Goal: Task Accomplishment & Management: Use online tool/utility

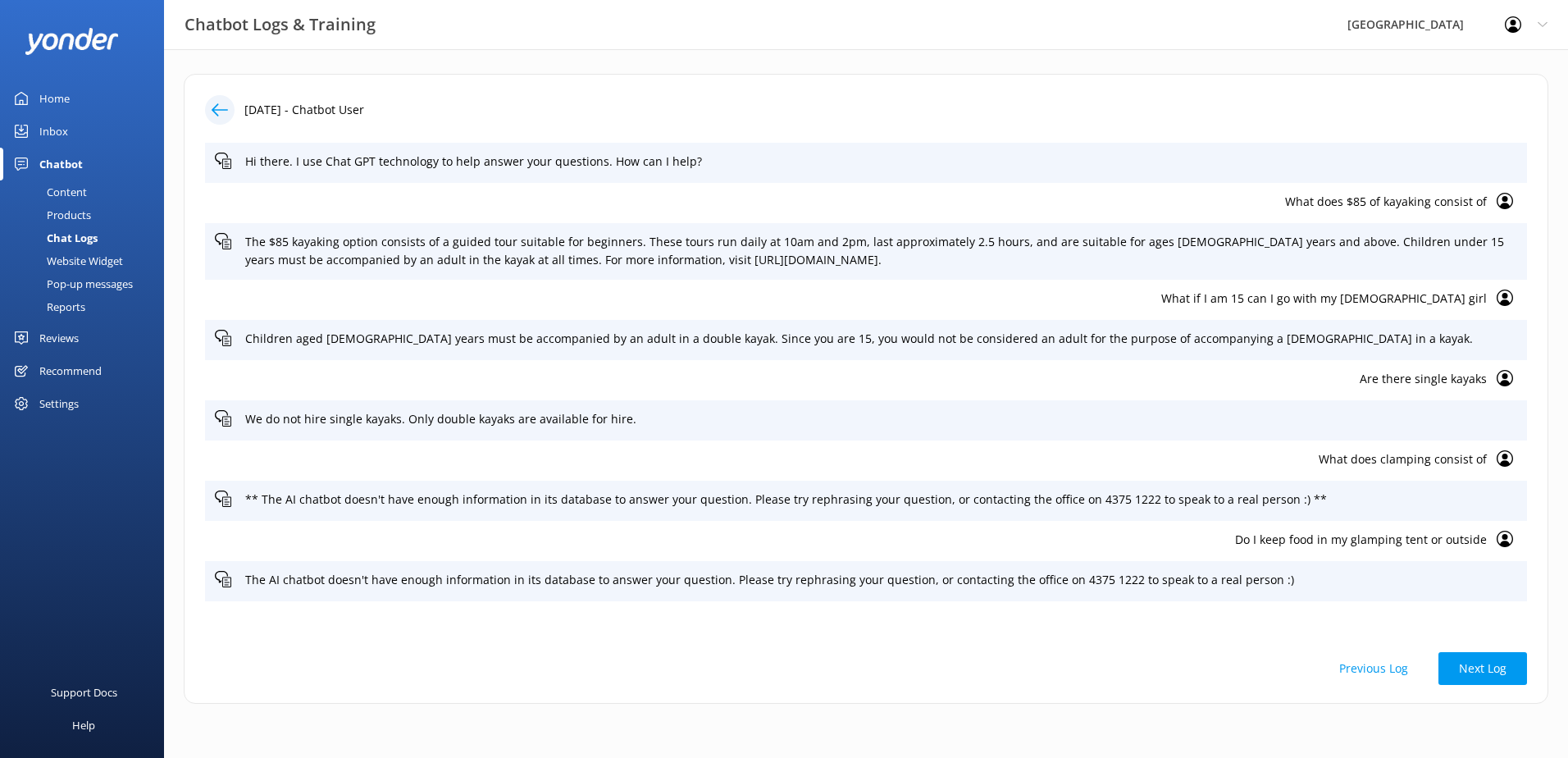
click at [59, 93] on div "Home" at bounding box center [54, 98] width 30 height 33
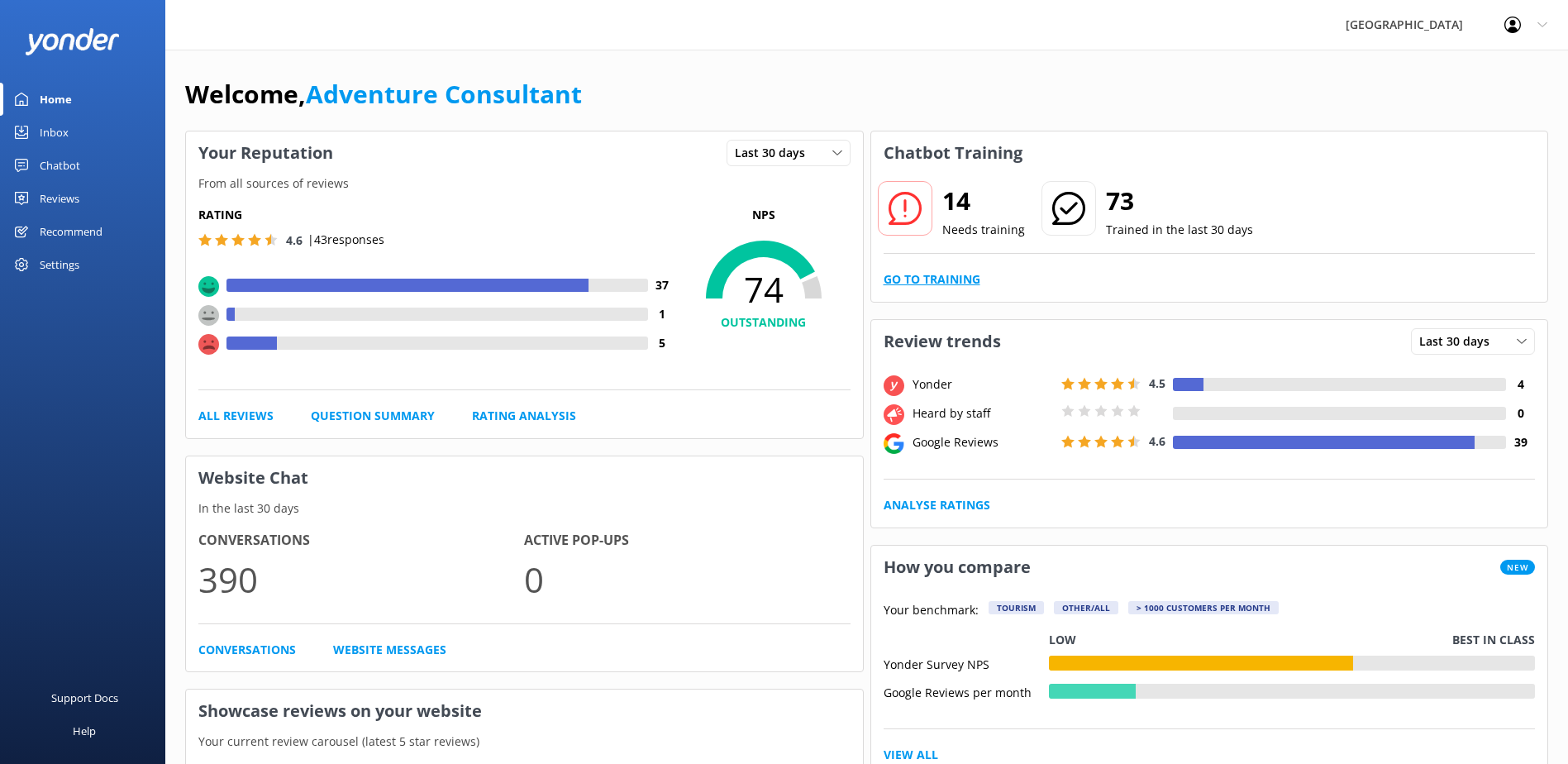
click at [959, 281] on link "Go to Training" at bounding box center [932, 280] width 97 height 18
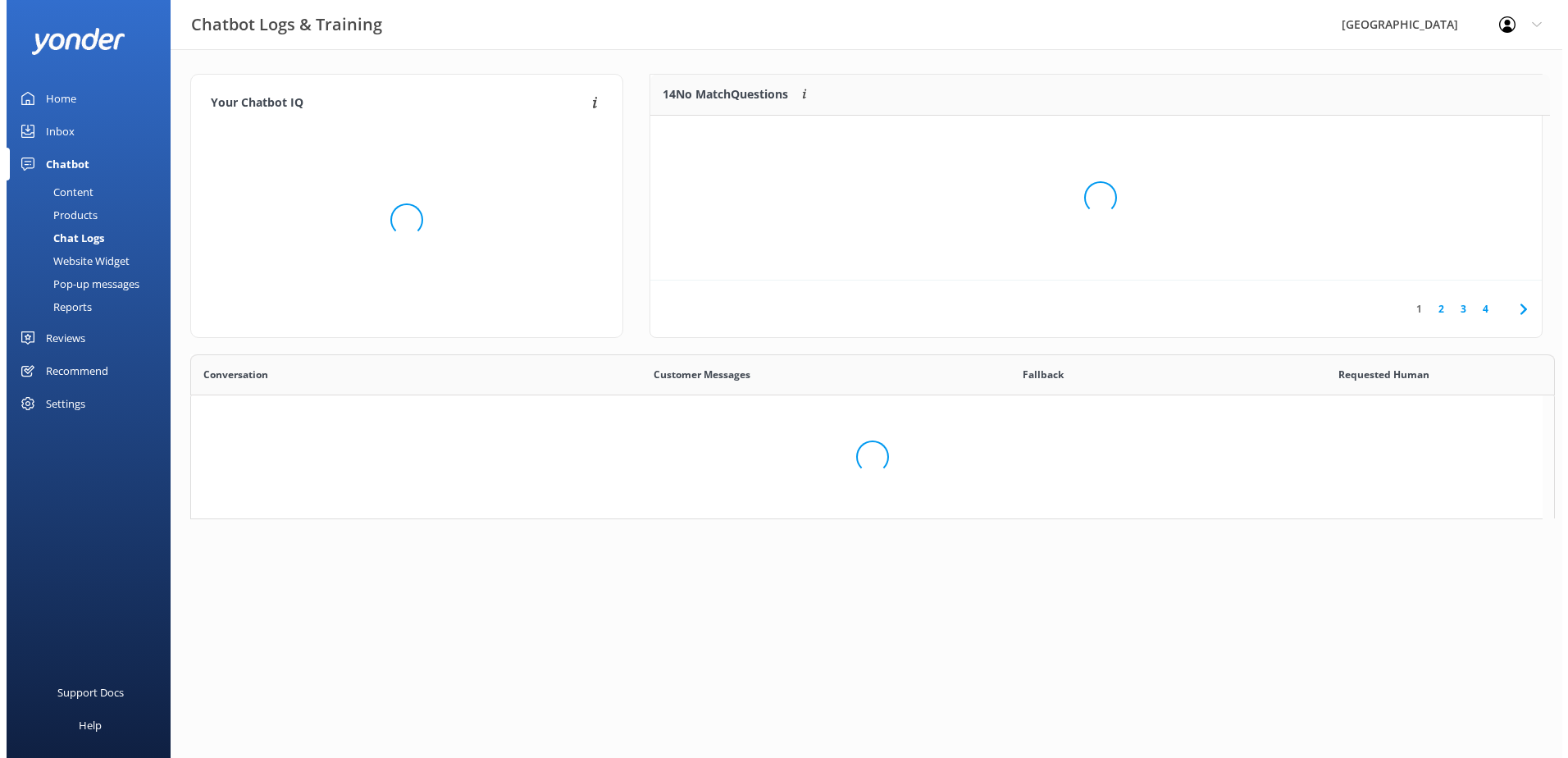
scroll to position [194, 879]
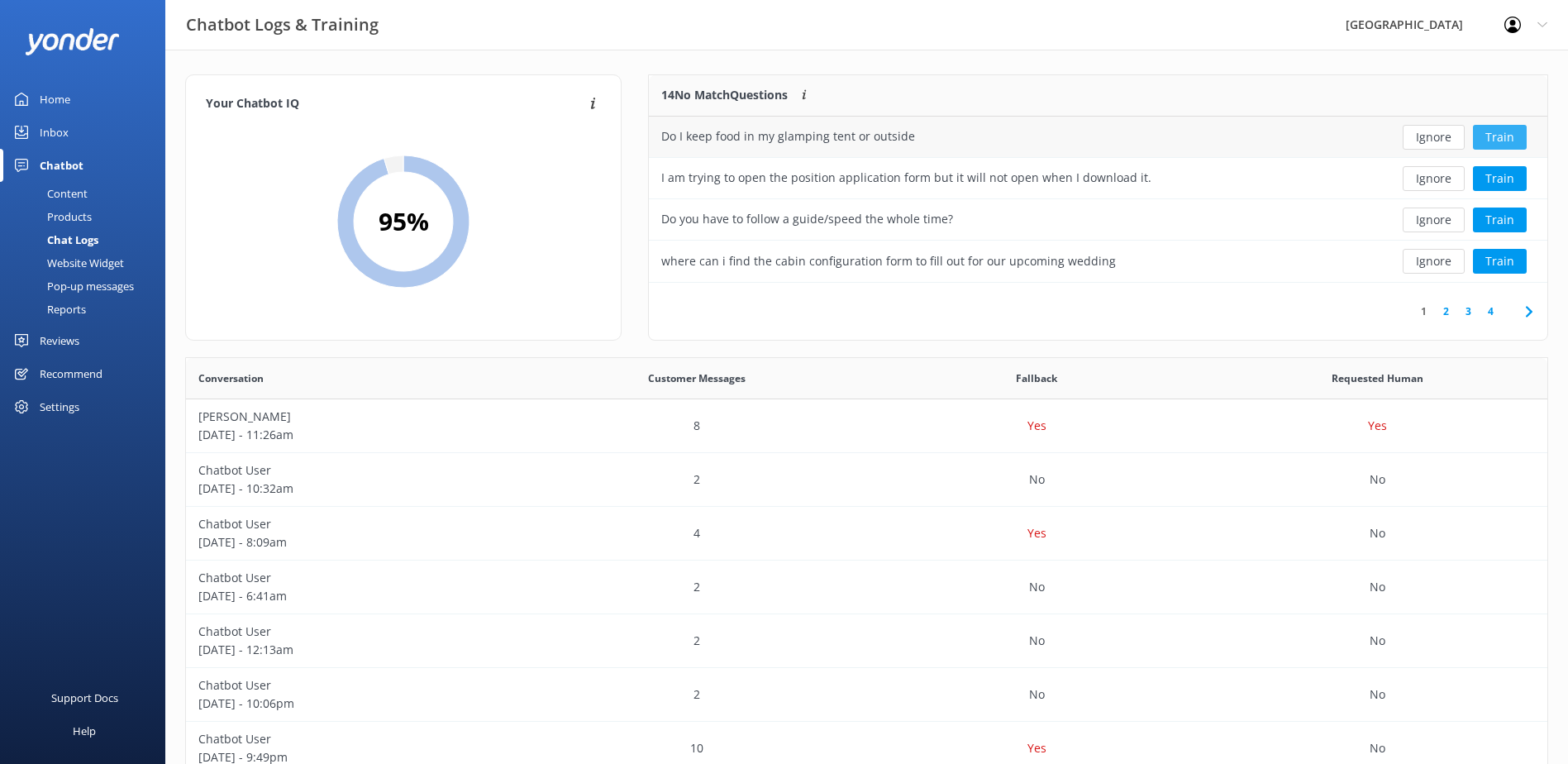
click at [1517, 138] on button "Train" at bounding box center [1500, 137] width 54 height 25
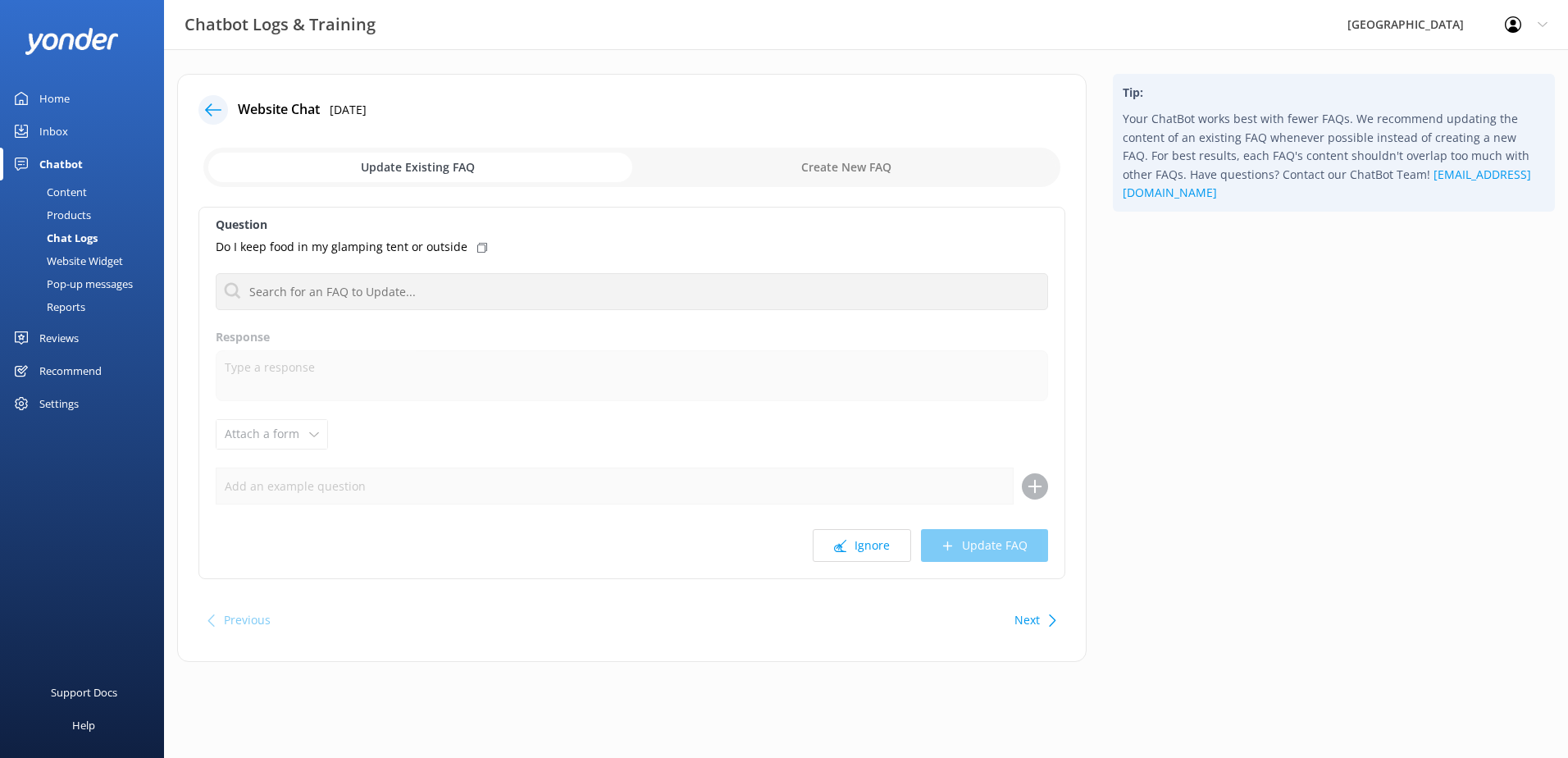
click at [782, 173] on input "checkbox" at bounding box center [632, 167] width 857 height 39
checkbox input "true"
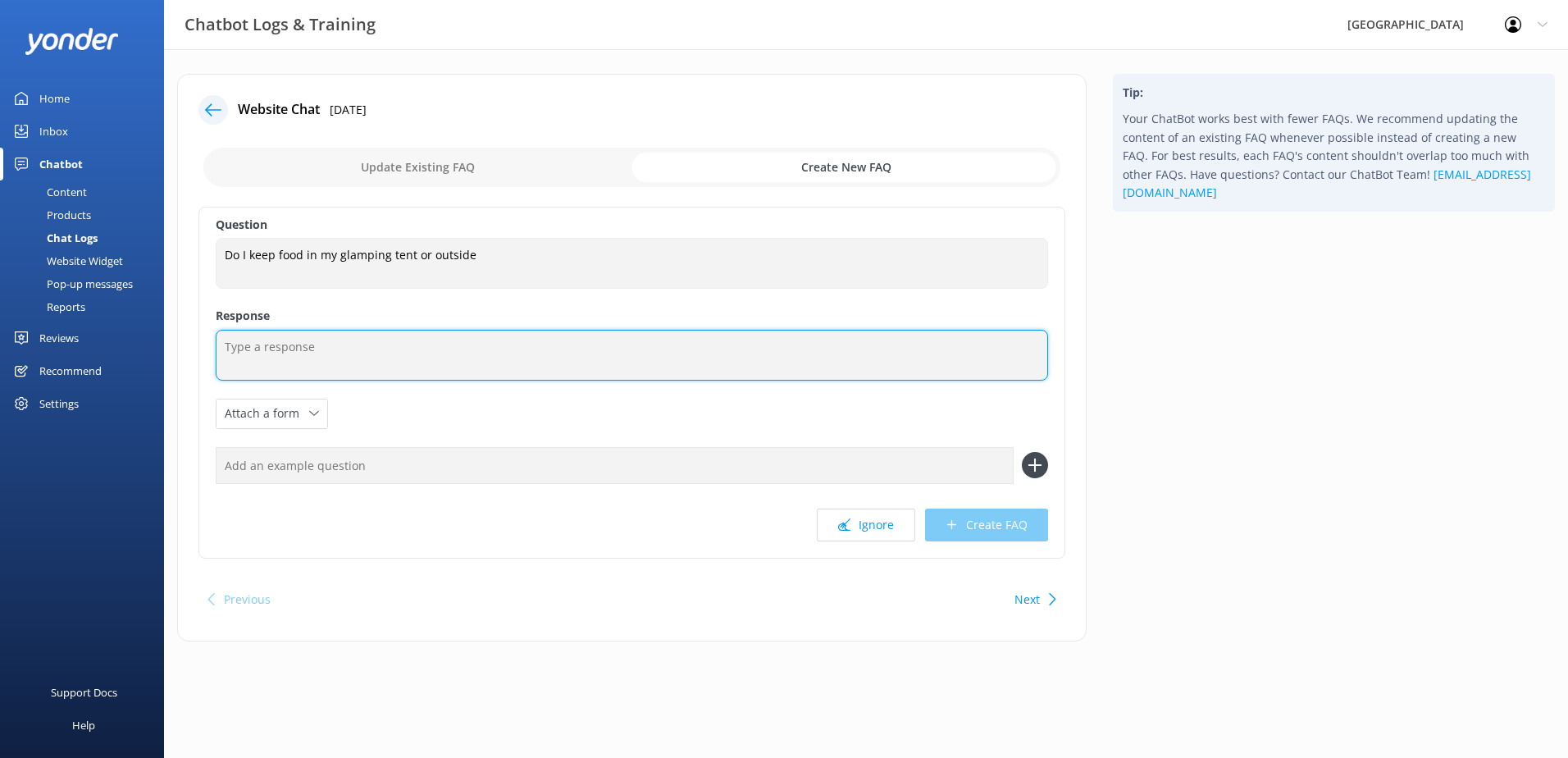
click at [341, 359] on textarea at bounding box center [632, 355] width 832 height 51
click at [0, 347] on html "Chatbot Logs & Training [GEOGRAPHIC_DATA] Profile Settings Logout Home Inbox Ch…" at bounding box center [784, 379] width 1568 height 758
click at [370, 345] on textarea "We recommend securely storage your food" at bounding box center [632, 355] width 832 height 51
click at [538, 348] on textarea "We recommend securely storing your food" at bounding box center [632, 355] width 832 height 51
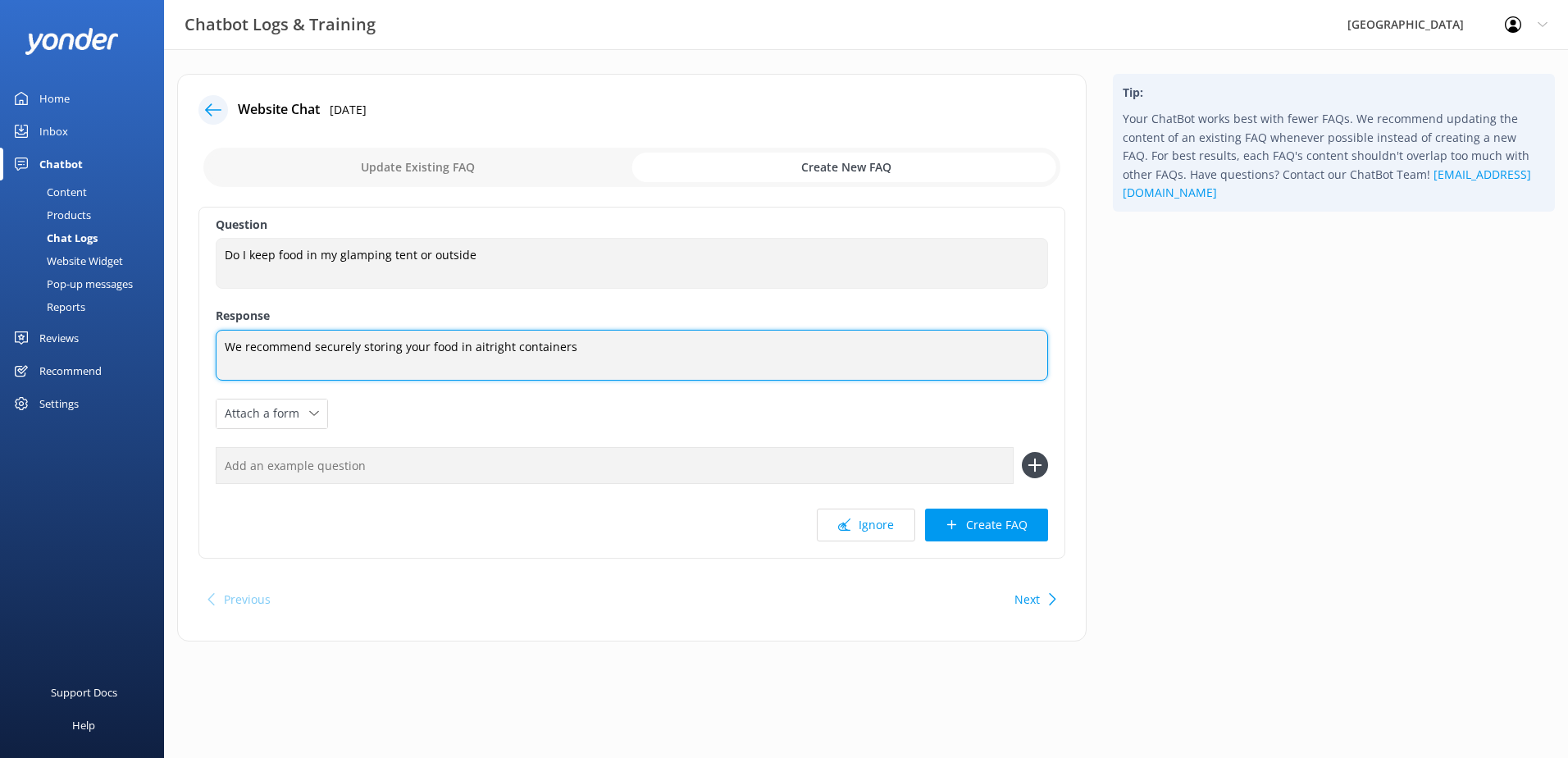
click at [491, 352] on textarea "We recommend securely storing your food in aitright containers" at bounding box center [632, 355] width 832 height 51
click at [594, 346] on textarea "We recommend securely storing your food in airtight containers" at bounding box center [632, 355] width 832 height 51
click at [430, 346] on textarea "We recommend securely storing your food in airtight containers" at bounding box center [632, 355] width 832 height 51
click at [656, 351] on textarea "We recommend securely storing your pantry food in airtight containers" at bounding box center [632, 355] width 832 height 51
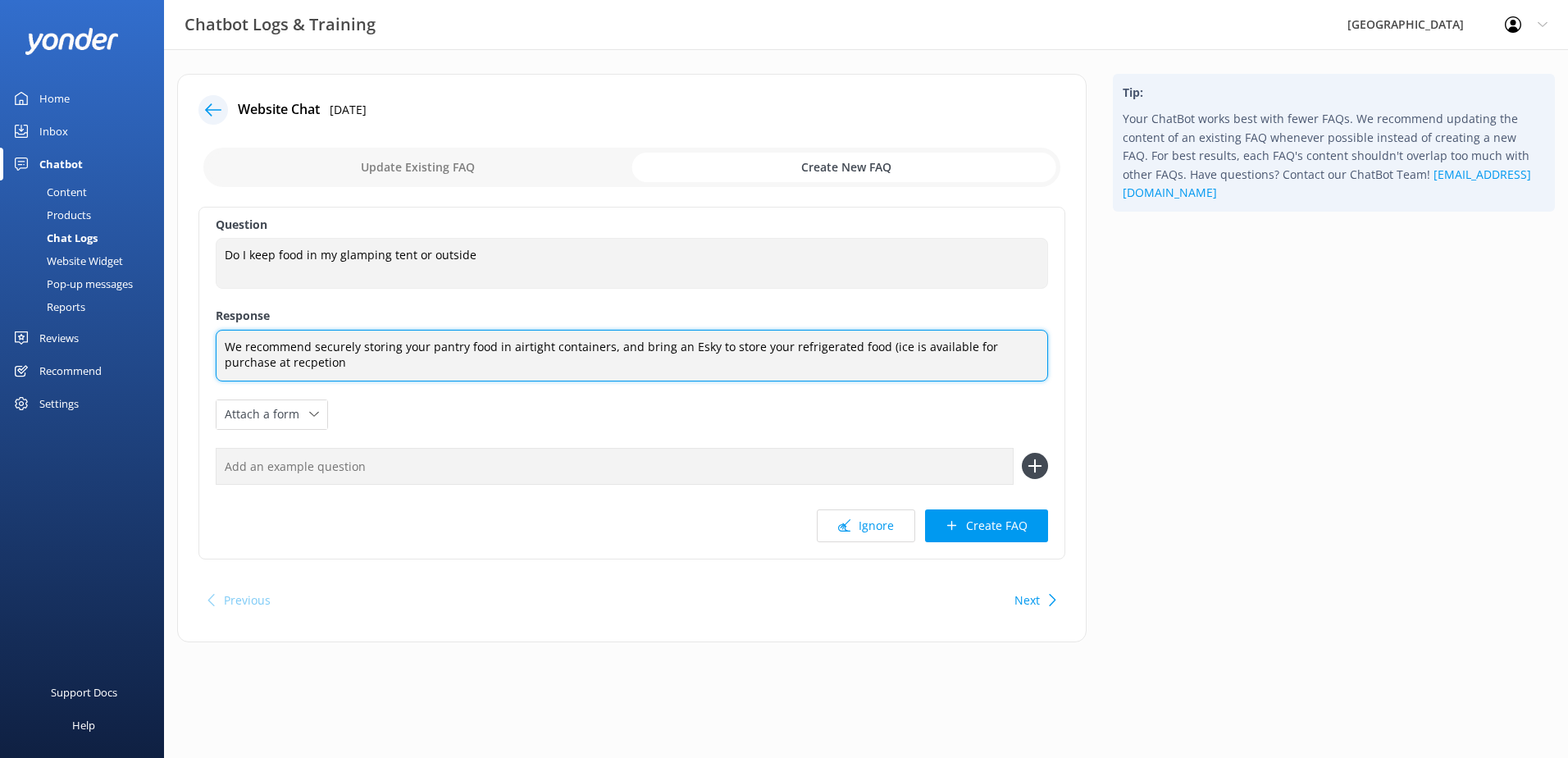
click at [384, 368] on textarea "We recommend securely storing your pantry food in airtight containers, and brin…" at bounding box center [632, 356] width 832 height 52
click at [691, 343] on textarea "We recommend securely storing your pantry food in airtight containers, and brin…" at bounding box center [632, 356] width 832 height 52
click at [351, 373] on textarea "We recommend securely storing your pantry food in airtight containers, and brin…" at bounding box center [632, 356] width 832 height 52
type textarea "We recommend securely storing your pantry food in airtight containers, and brin…"
